Goal: Information Seeking & Learning: Learn about a topic

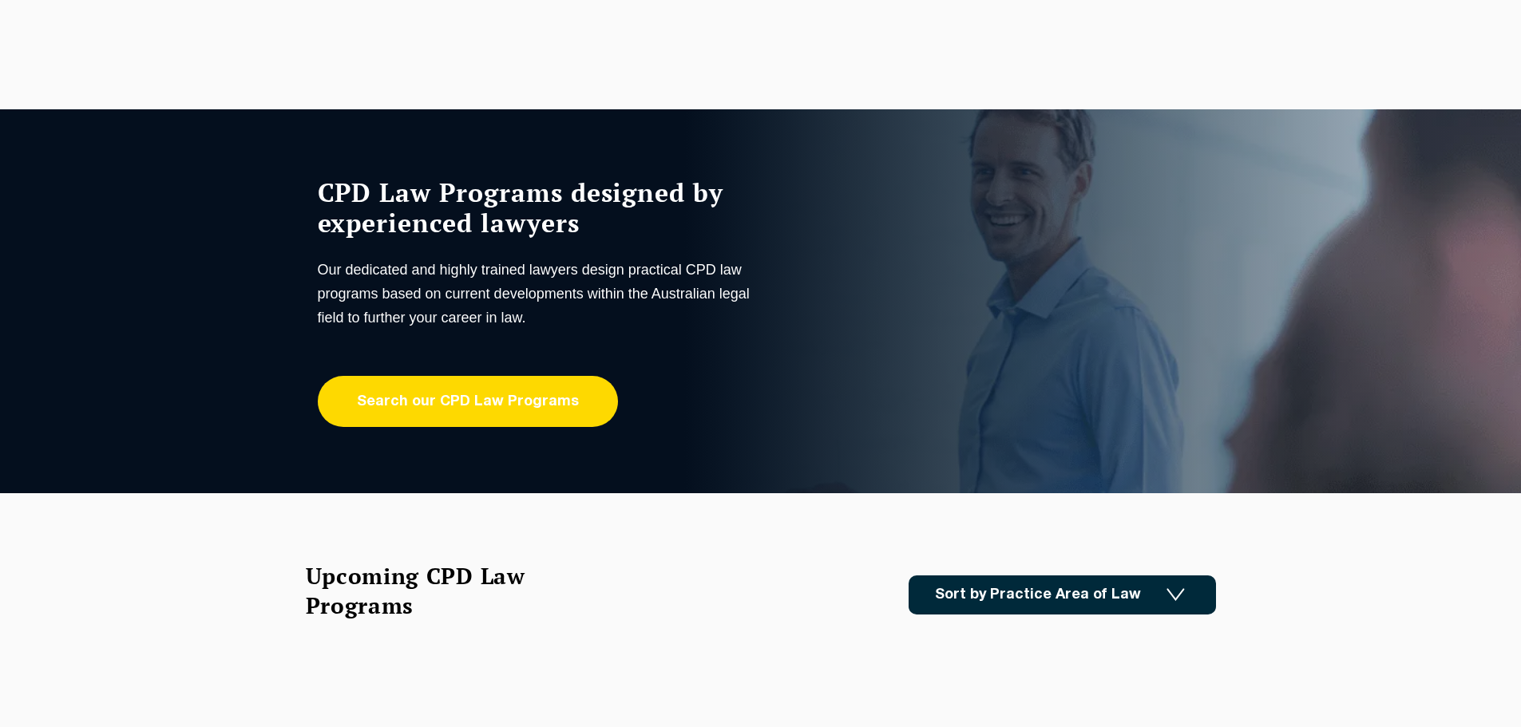
click at [433, 410] on link "Search our CPD Law Programs" at bounding box center [468, 401] width 300 height 51
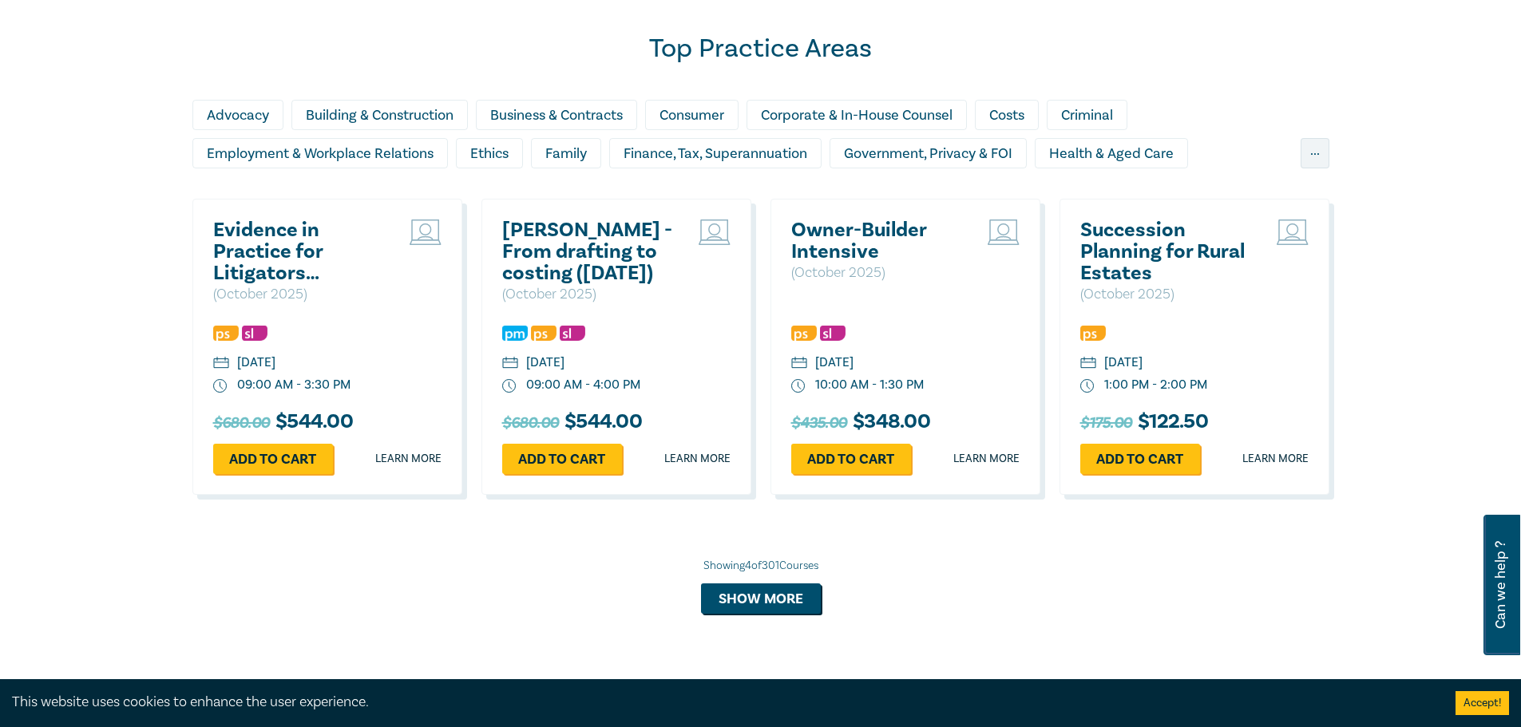
scroll to position [958, 0]
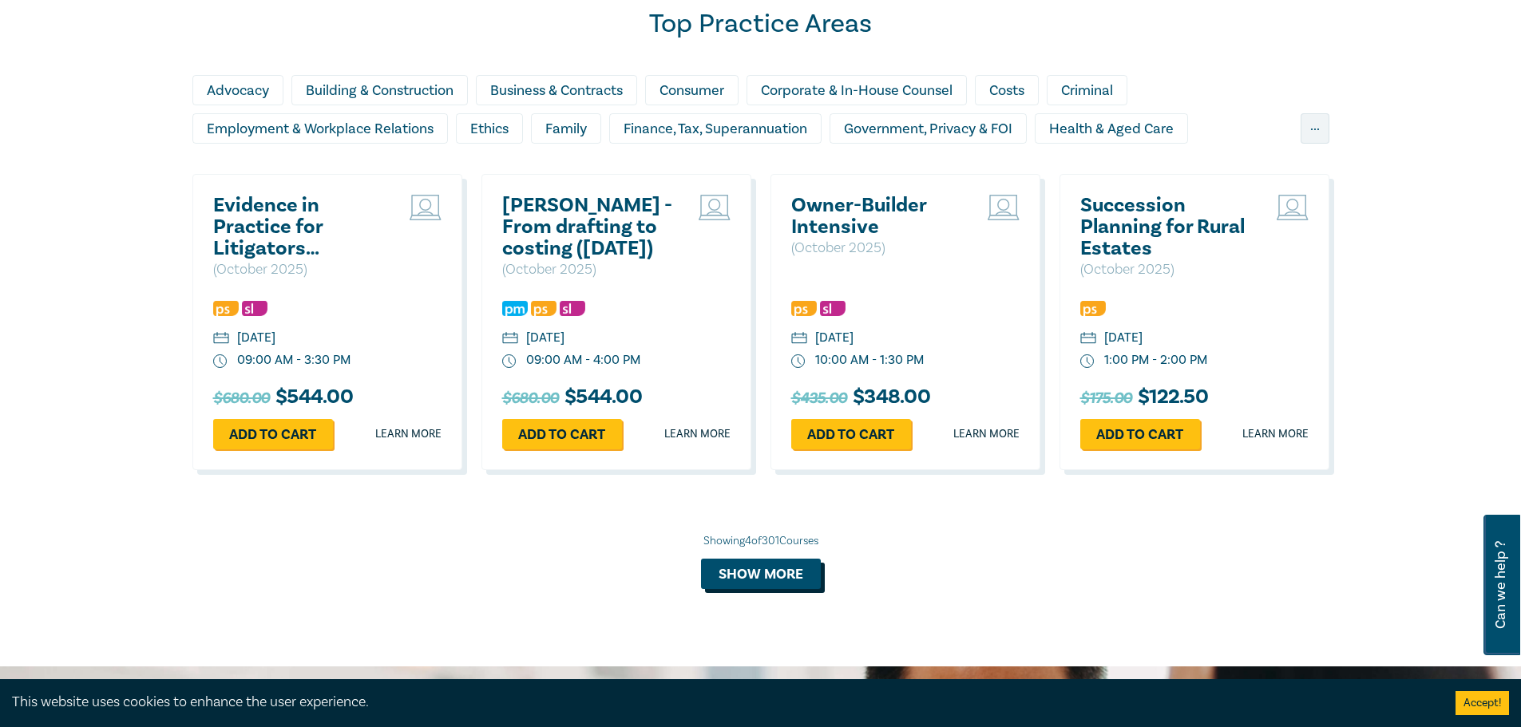
click at [778, 573] on button "Show more" at bounding box center [761, 574] width 120 height 30
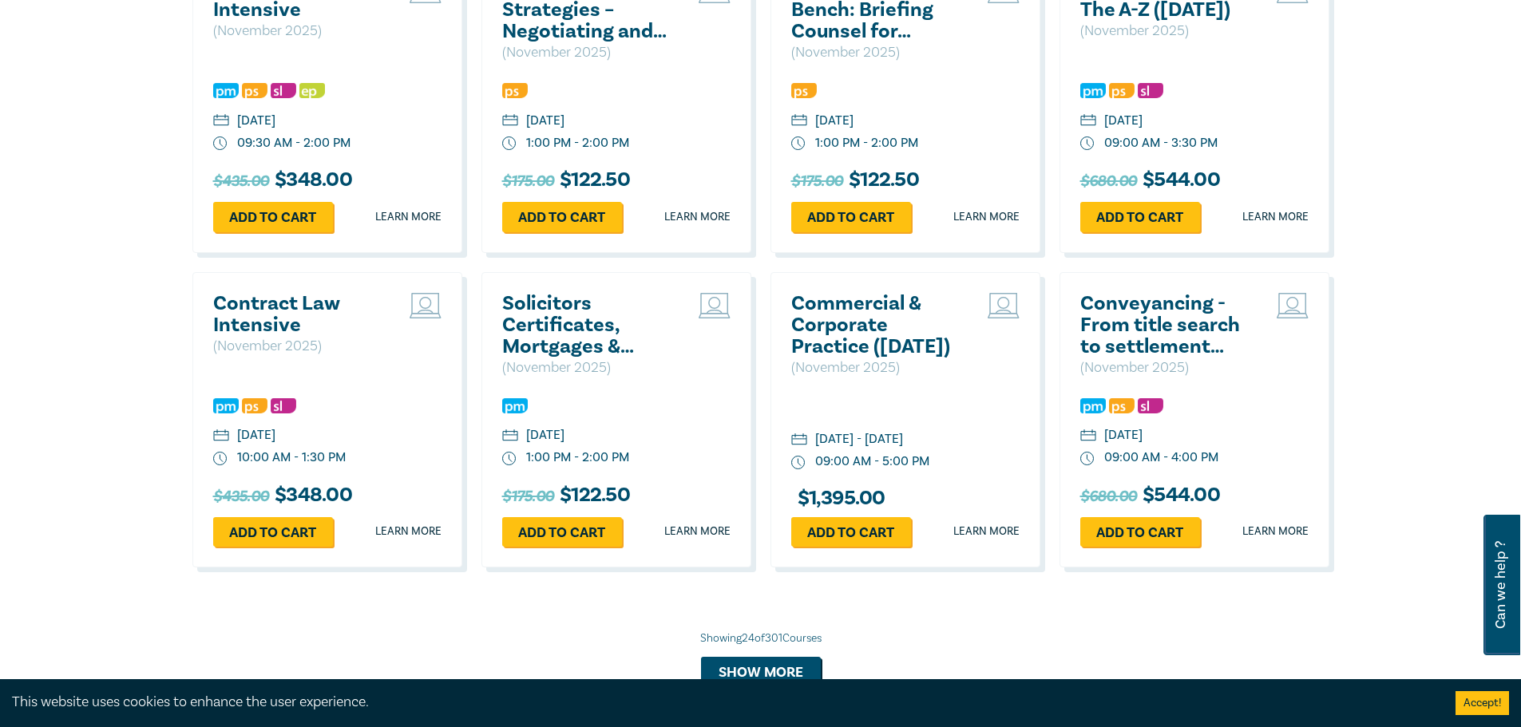
scroll to position [2475, 0]
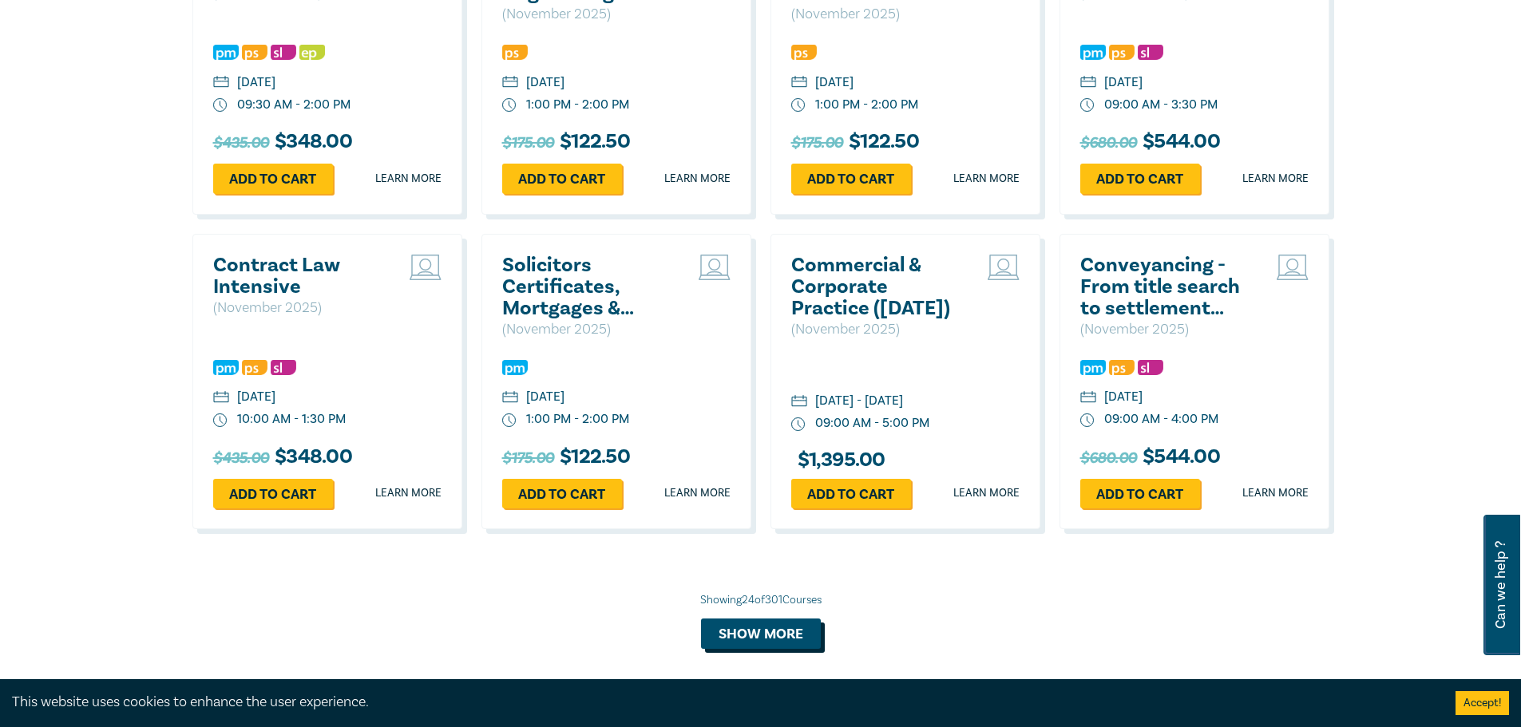
click at [754, 649] on button "Show more" at bounding box center [761, 634] width 120 height 30
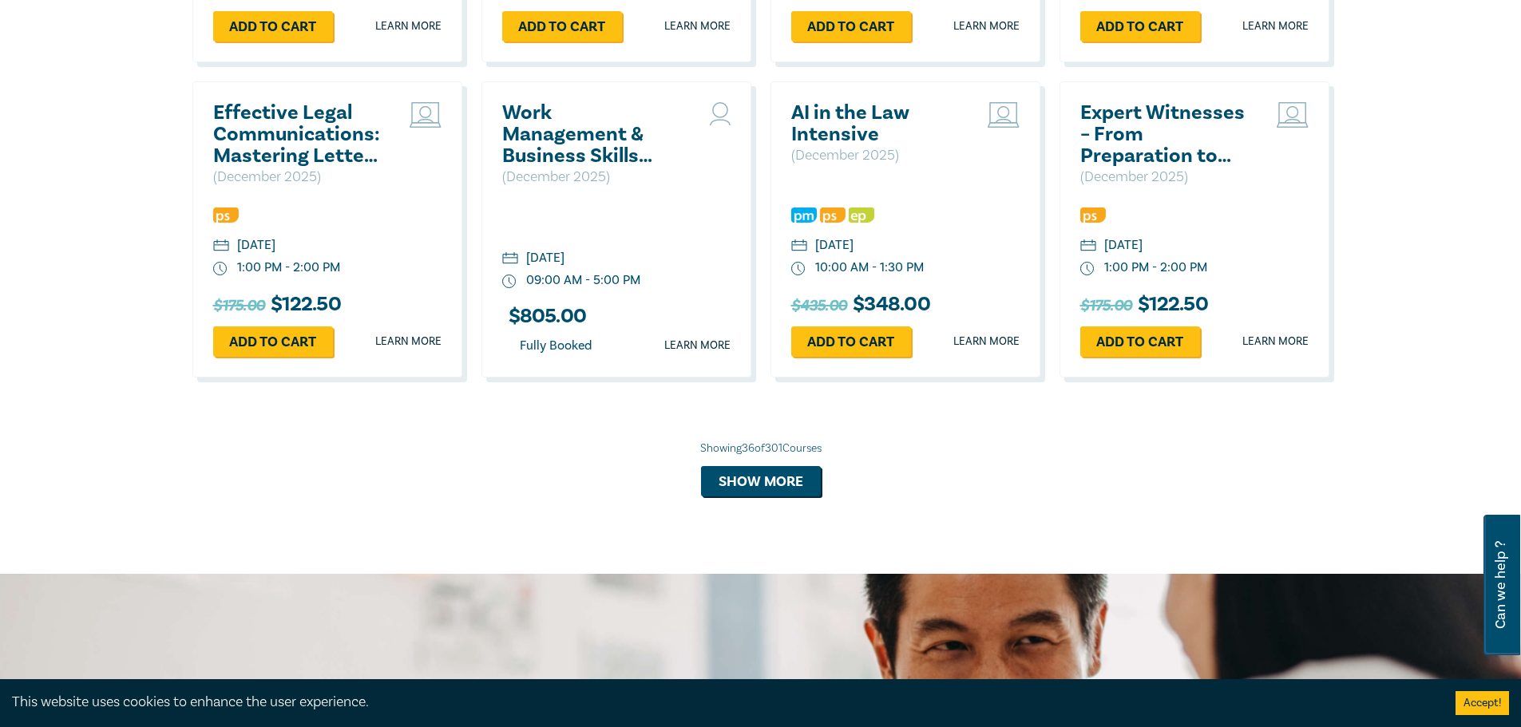
scroll to position [3592, 0]
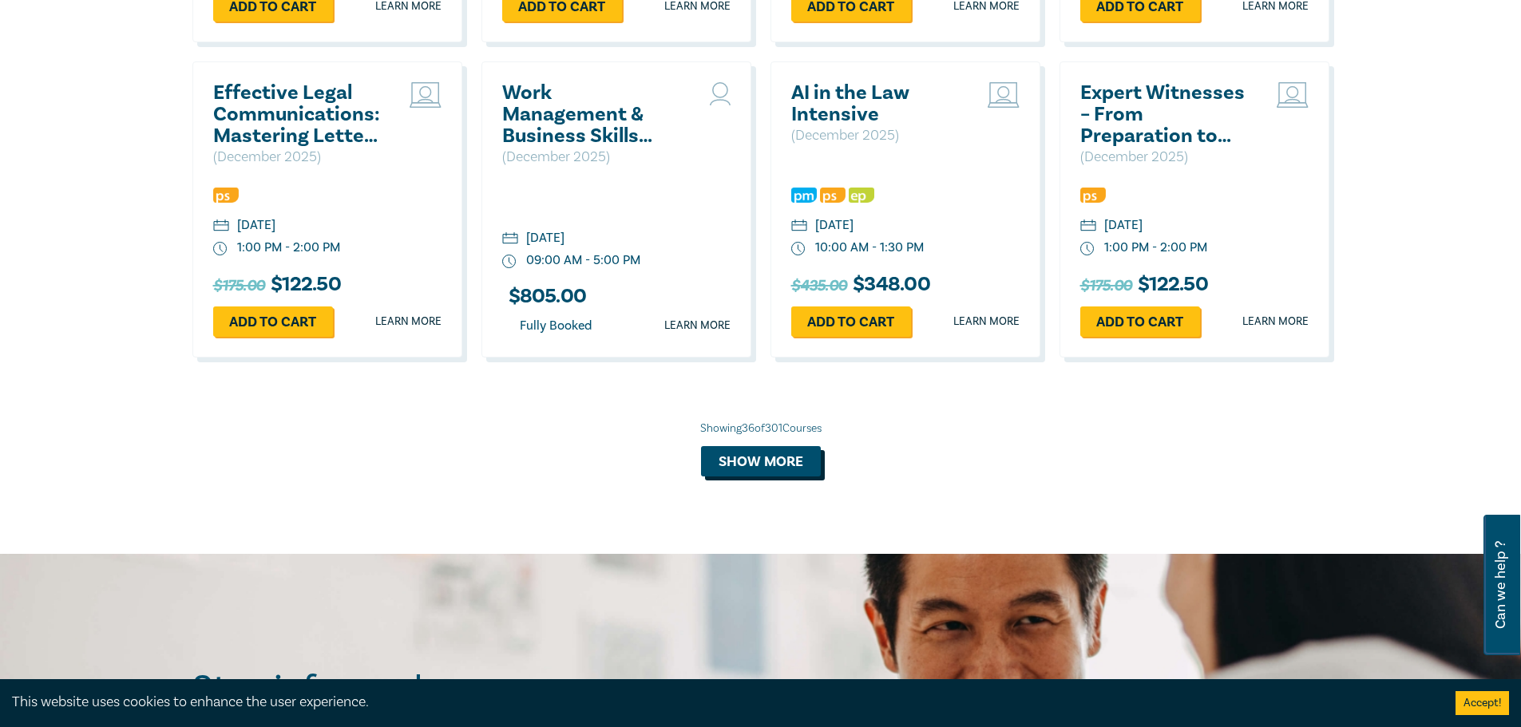
click at [729, 477] on button "Show more" at bounding box center [761, 461] width 120 height 30
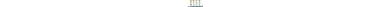
scroll to position [3512, 0]
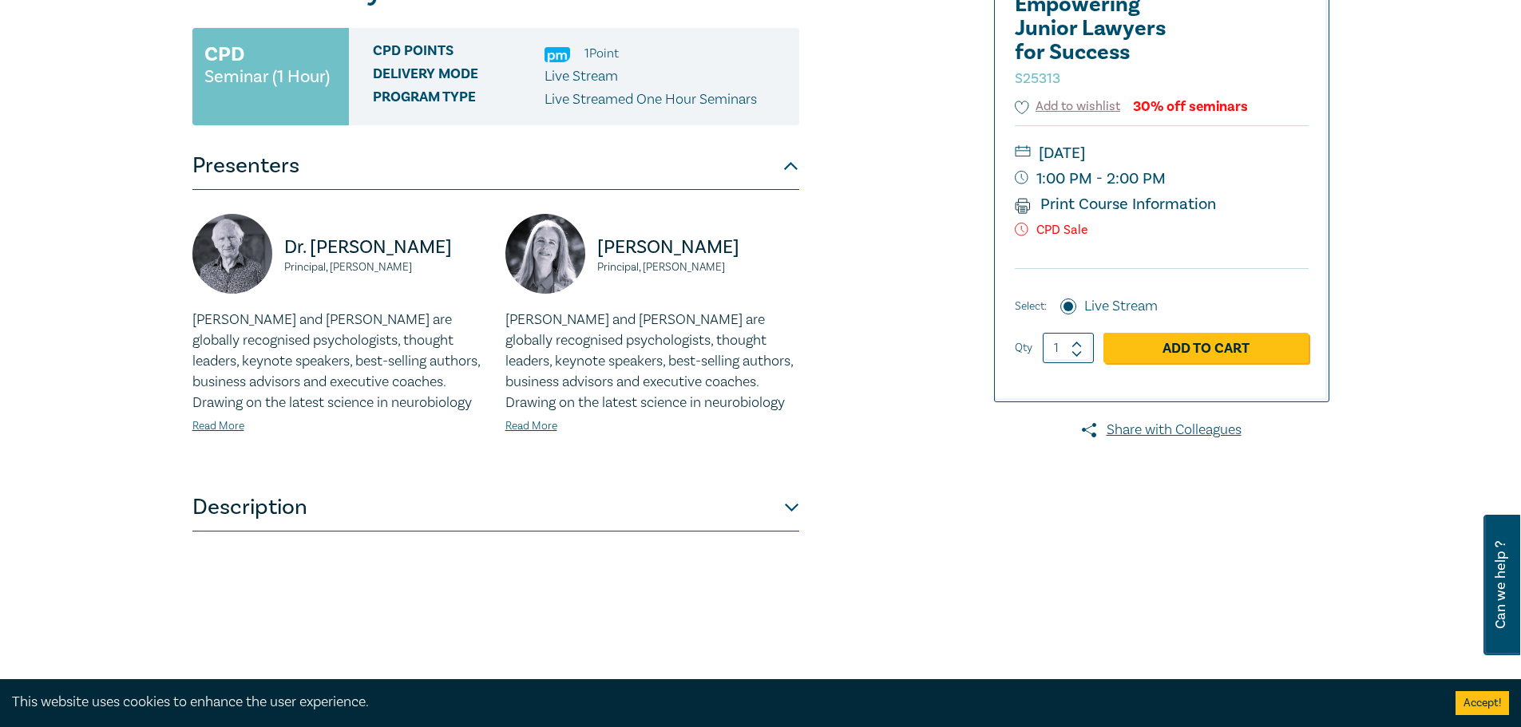
scroll to position [319, 0]
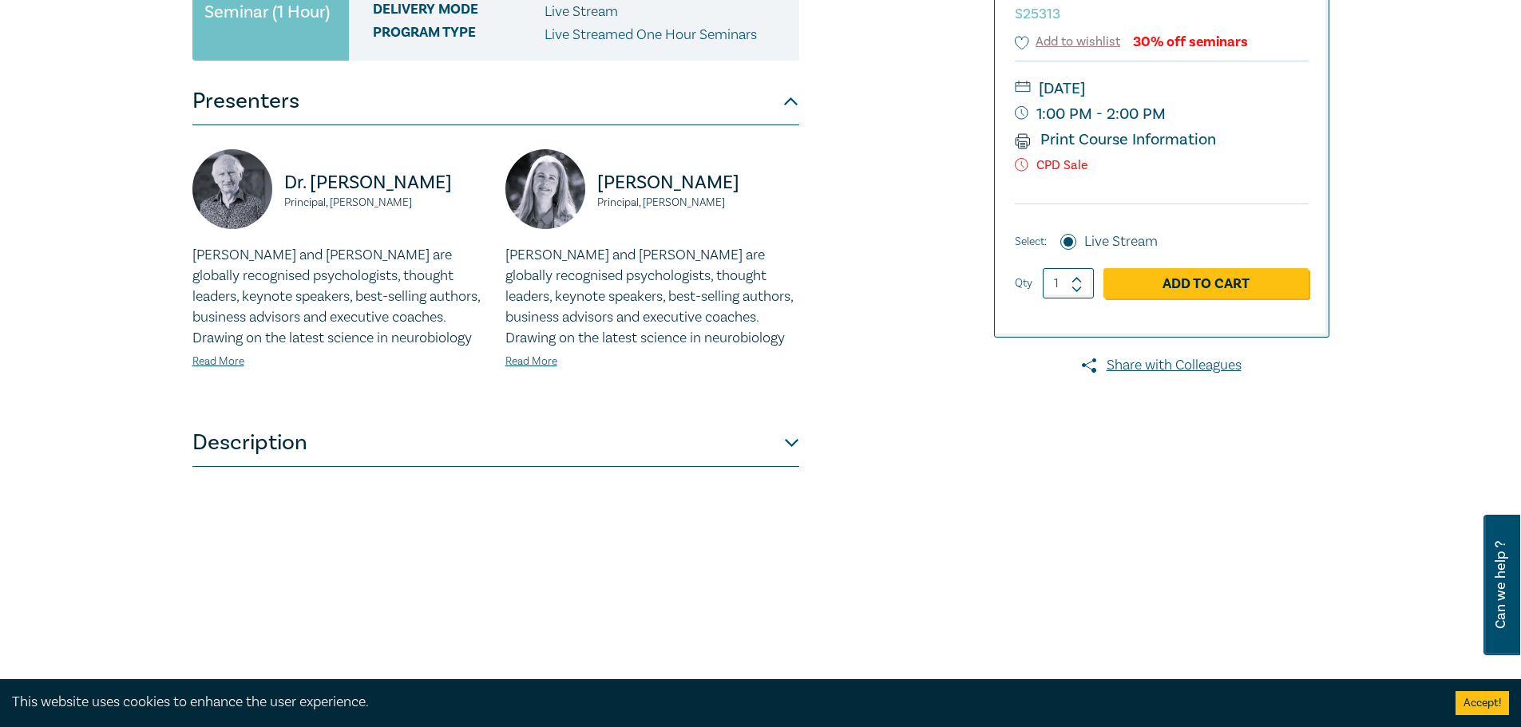
click at [302, 438] on button "Description" at bounding box center [495, 443] width 607 height 48
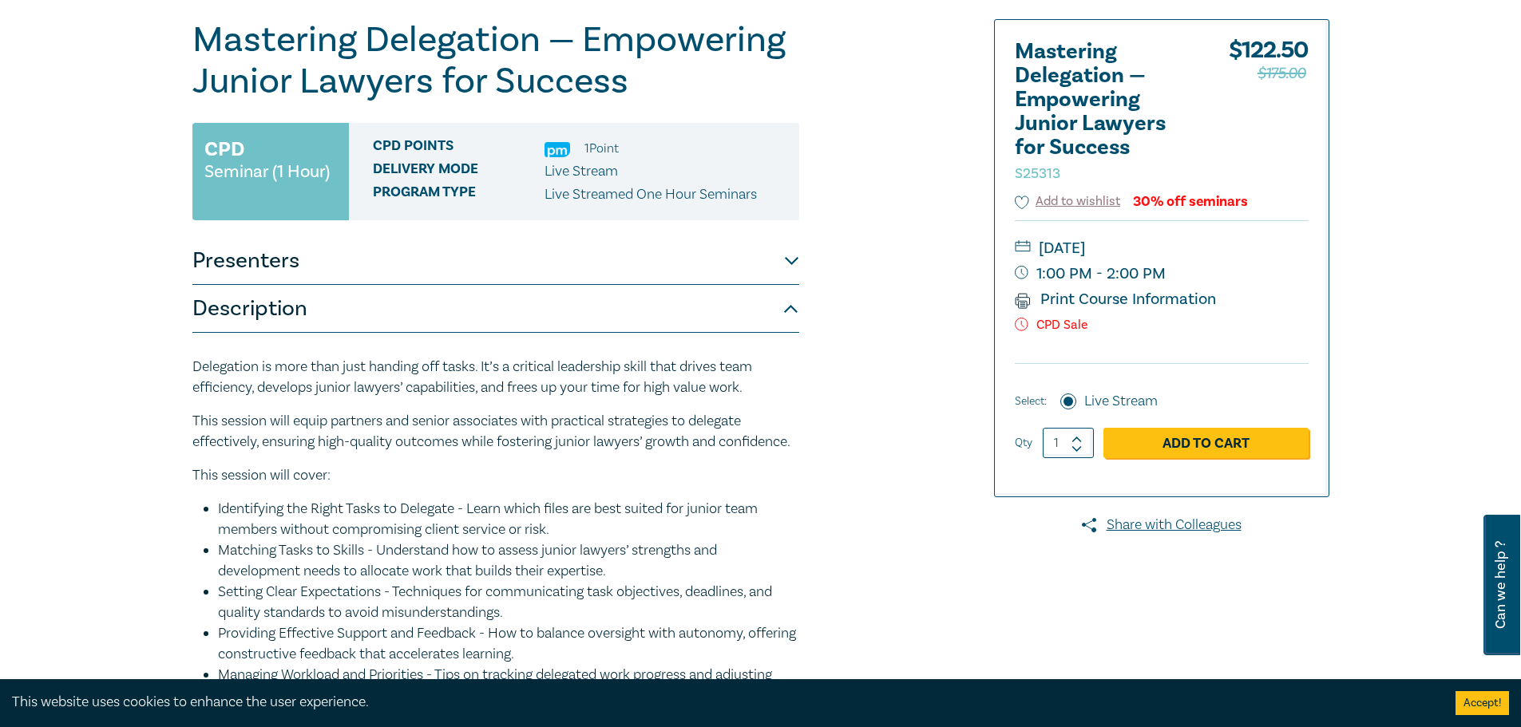
scroll to position [0, 0]
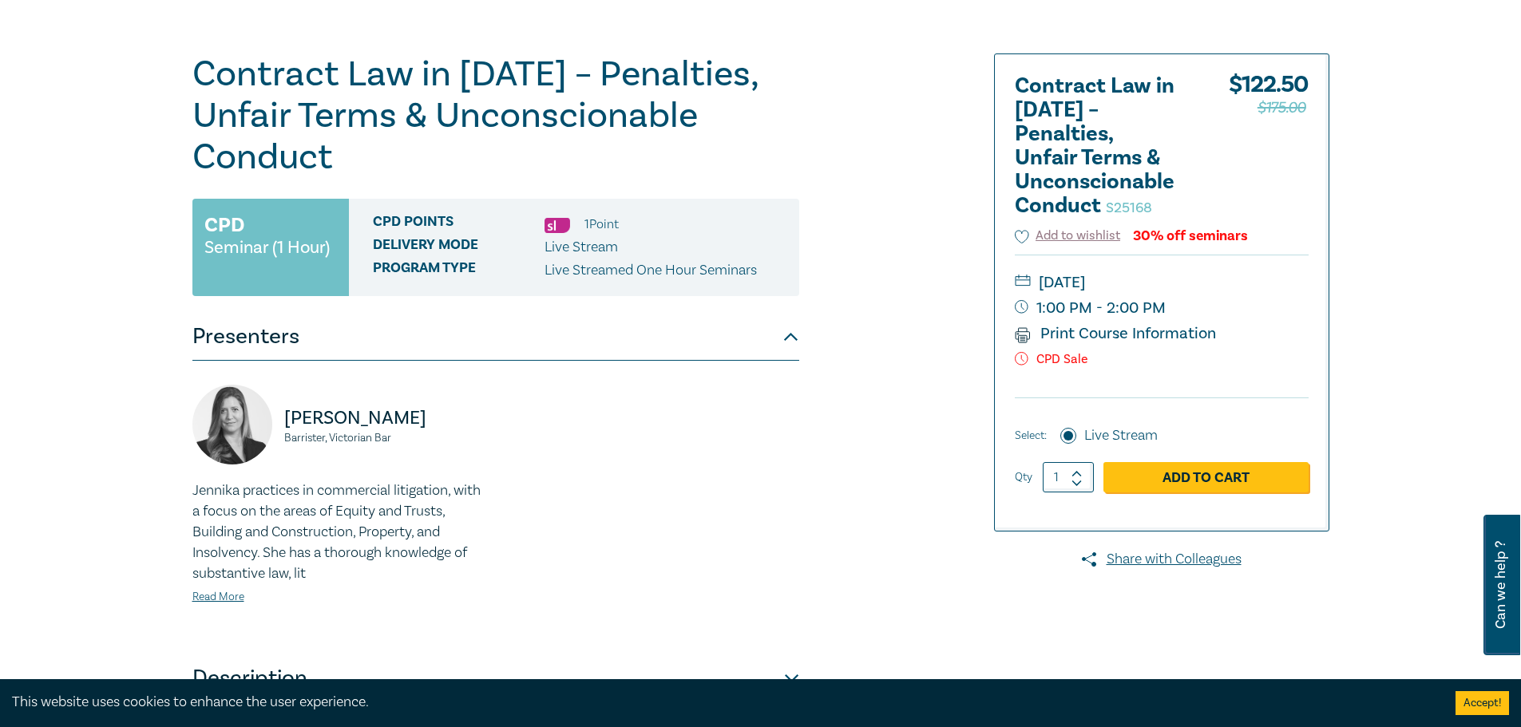
scroll to position [160, 0]
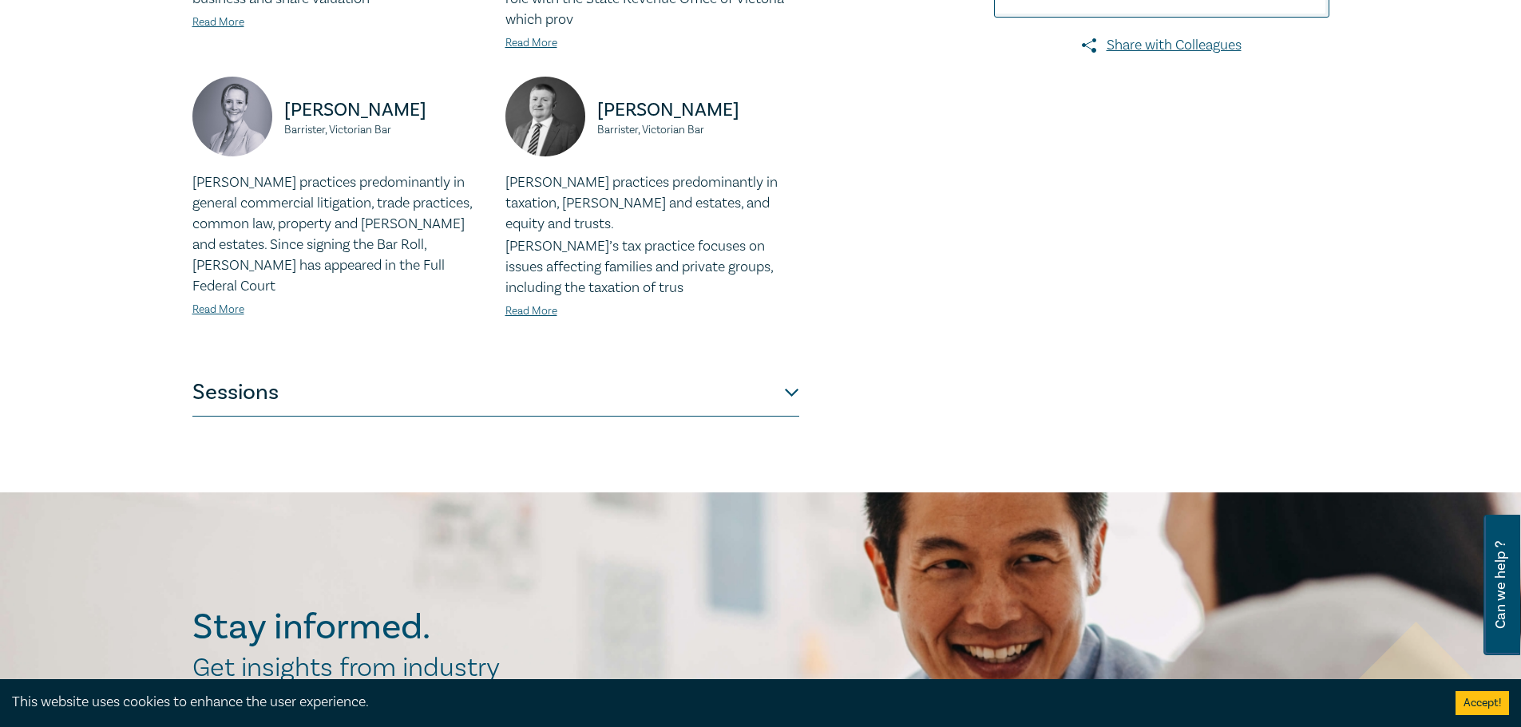
scroll to position [639, 0]
click at [758, 368] on button "Sessions" at bounding box center [495, 392] width 607 height 48
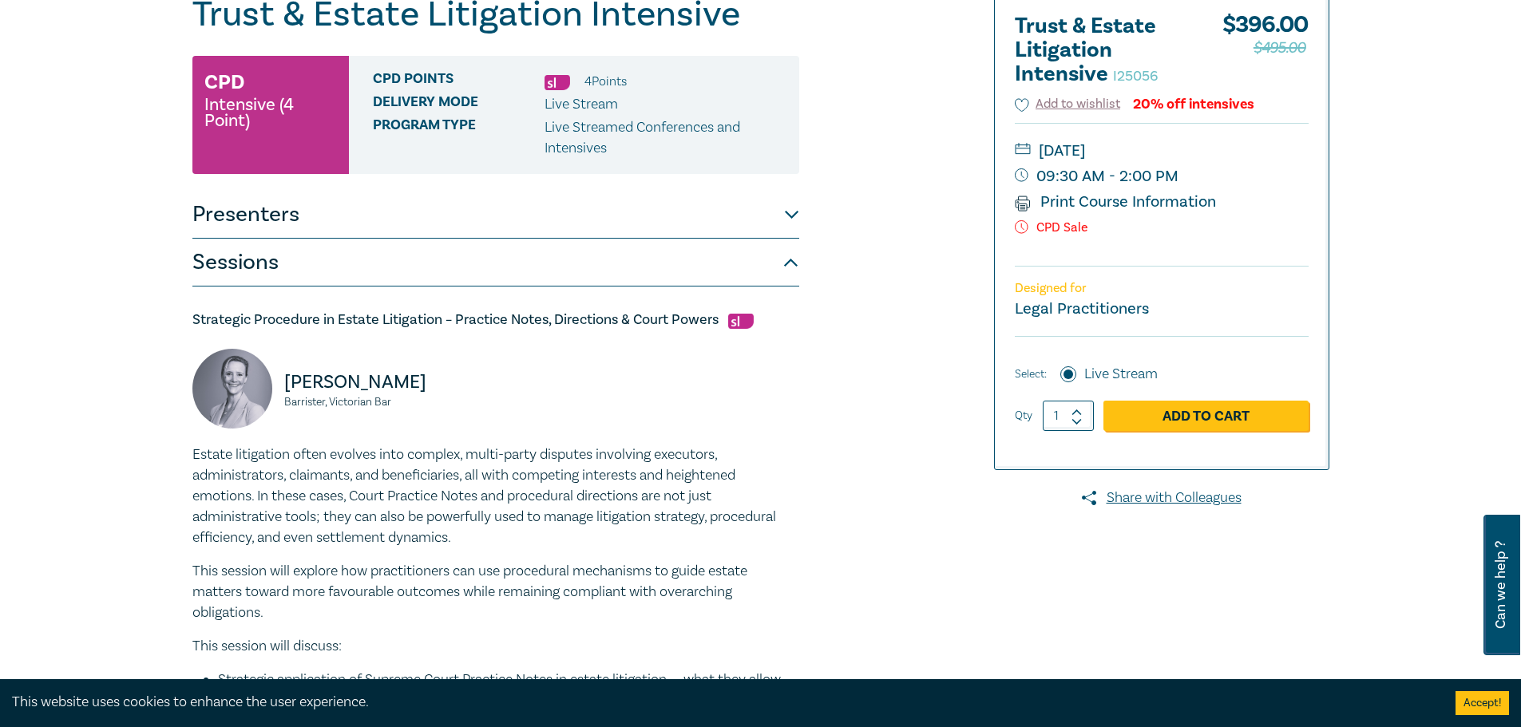
scroll to position [239, 0]
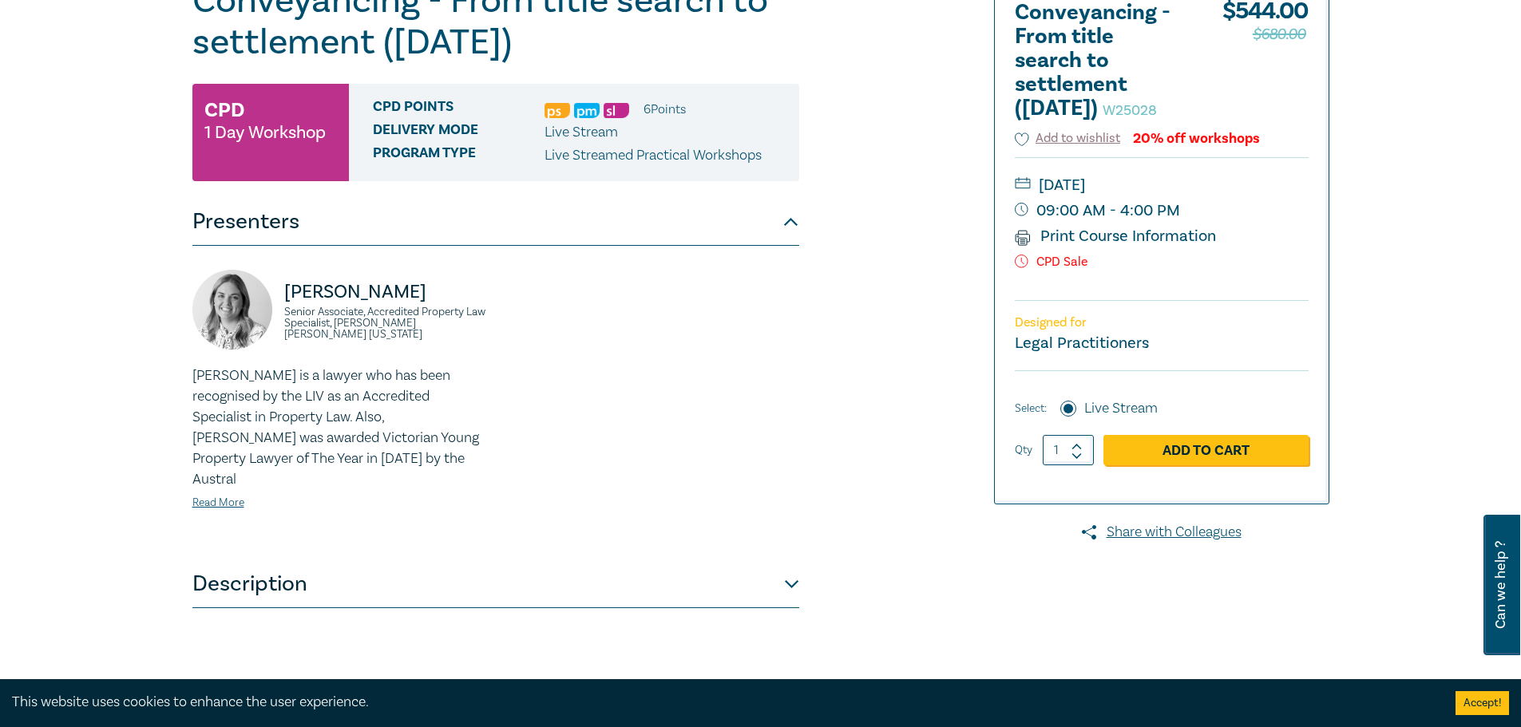
scroll to position [239, 0]
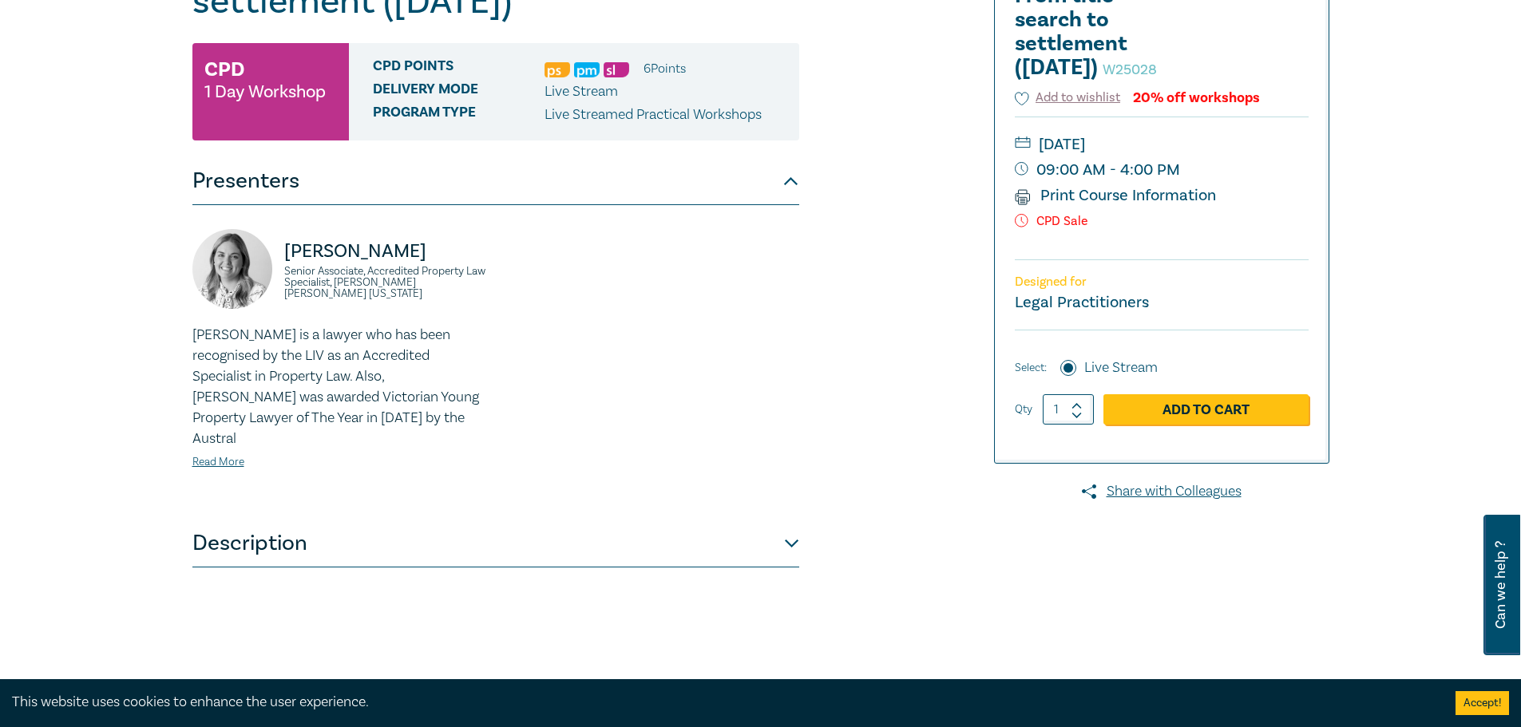
click at [346, 527] on button "Description" at bounding box center [495, 544] width 607 height 48
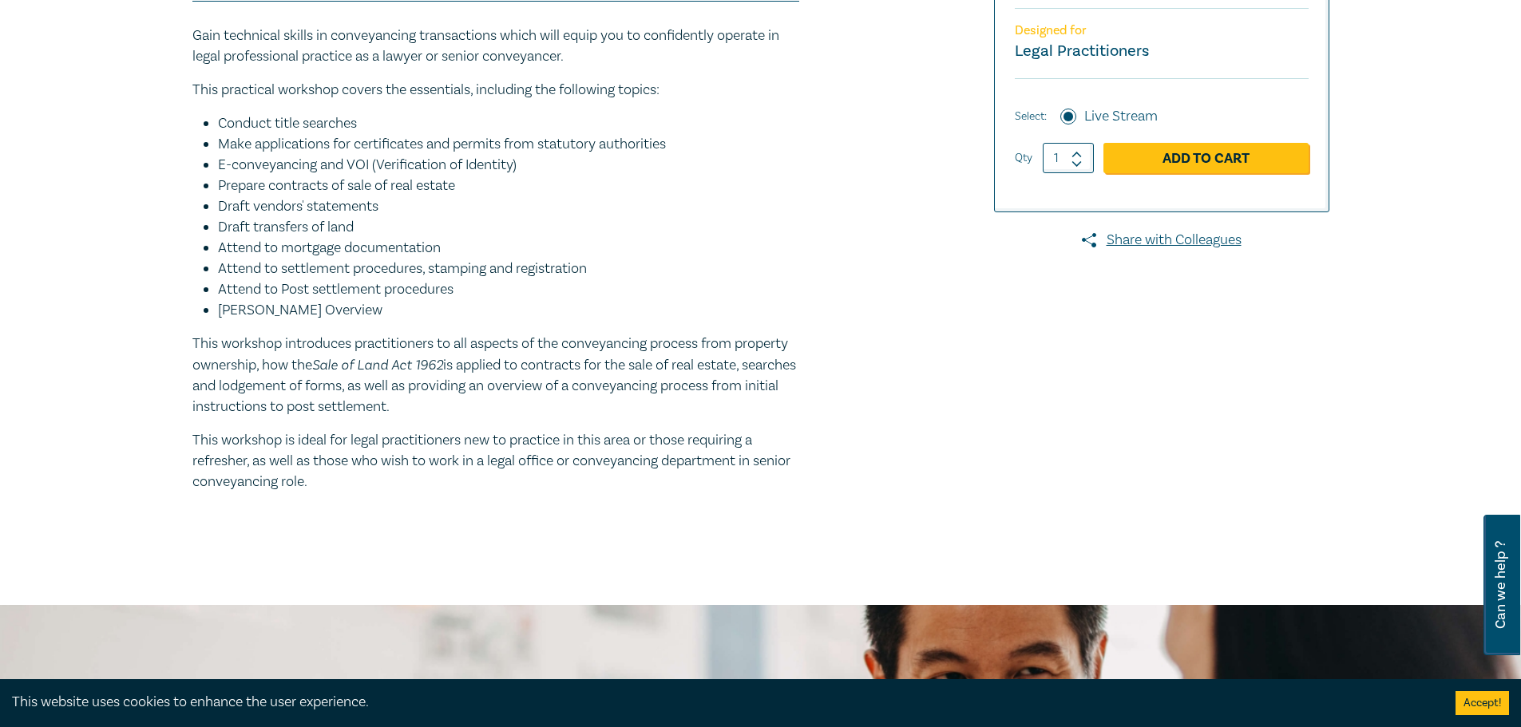
scroll to position [559, 0]
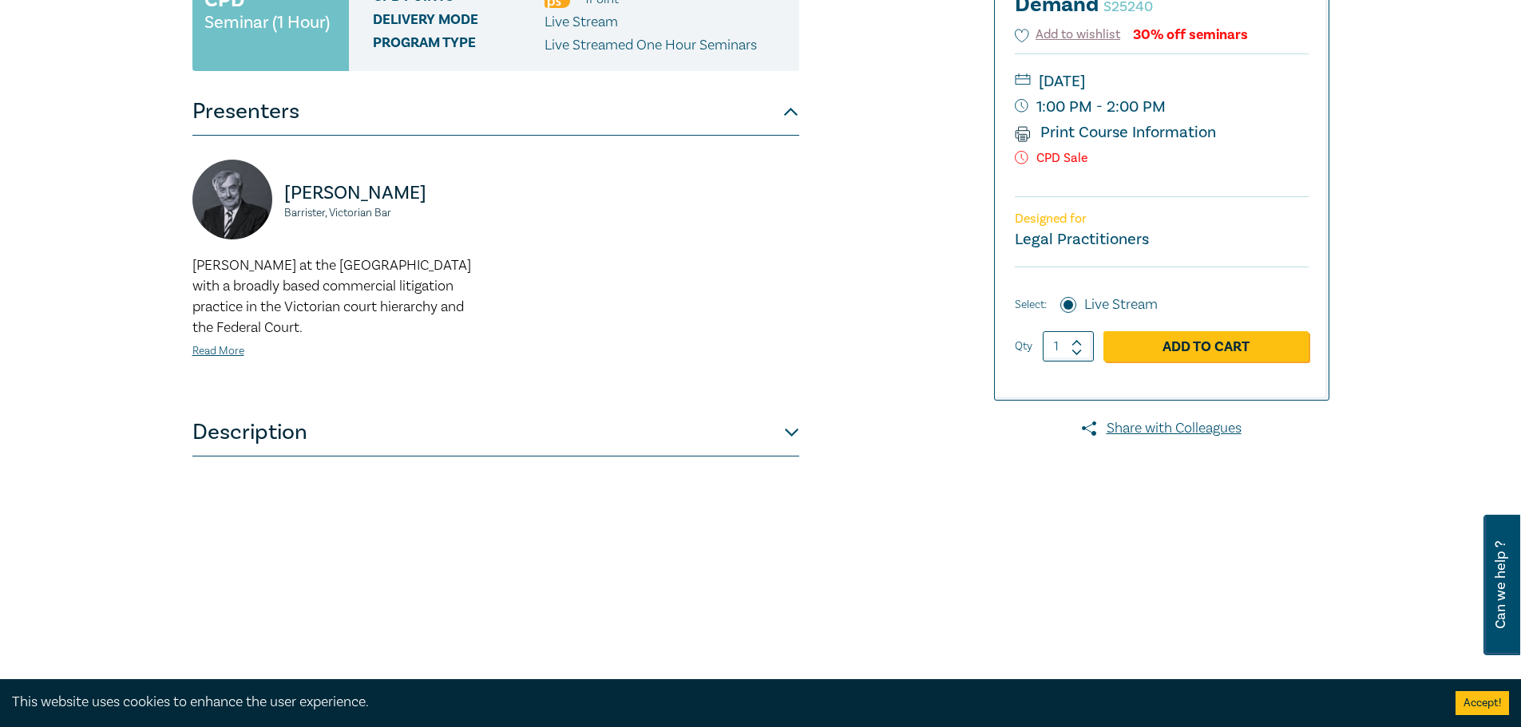
scroll to position [399, 0]
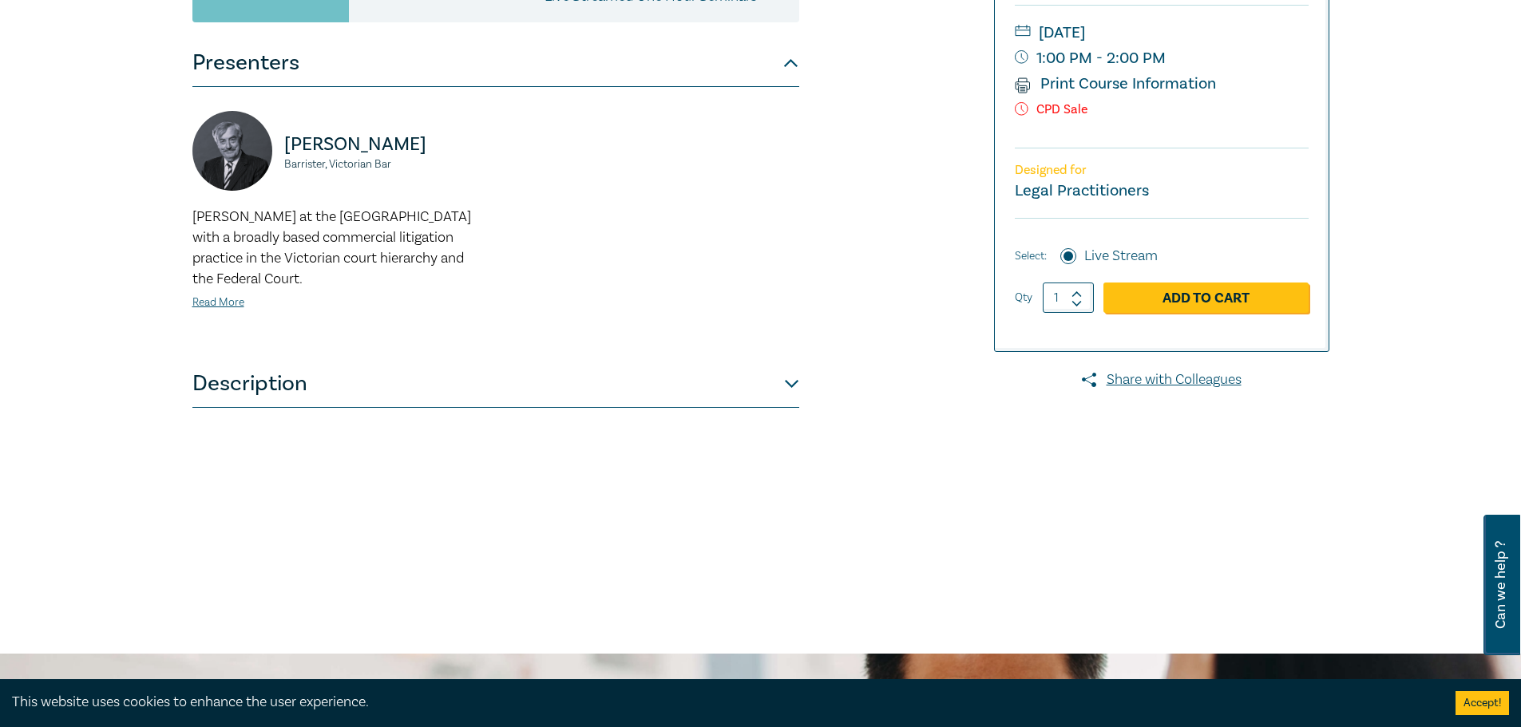
click at [582, 393] on button "Description" at bounding box center [495, 384] width 607 height 48
